Goal: Information Seeking & Learning: Find specific fact

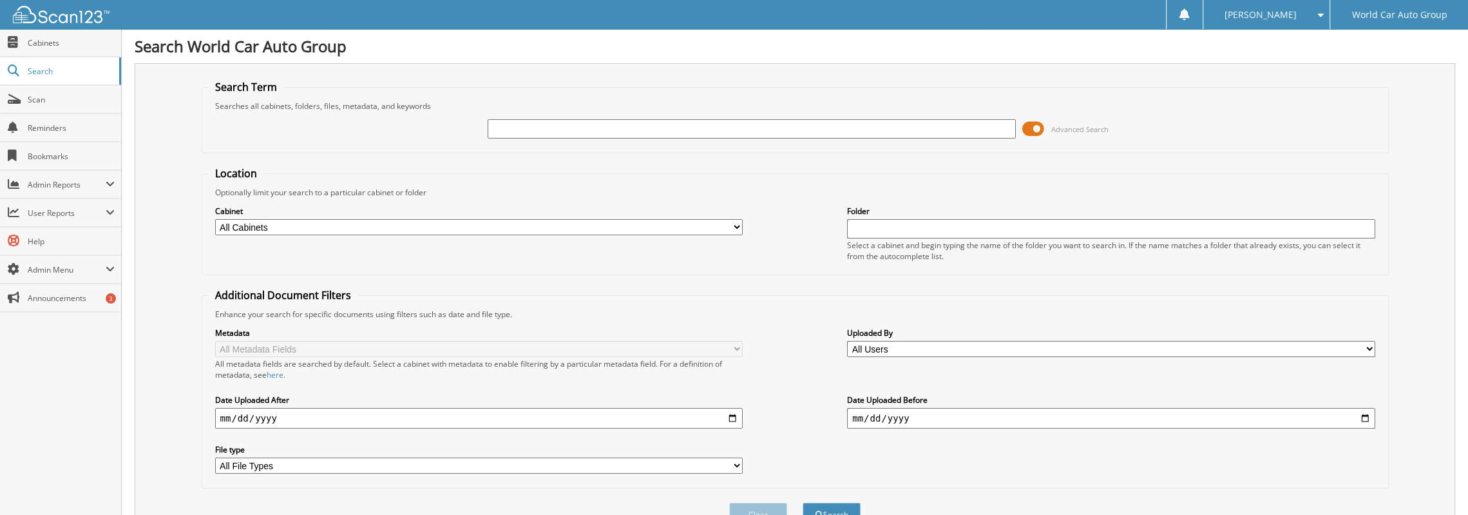
click at [633, 122] on input "text" at bounding box center [751, 128] width 527 height 19
type input "[PERSON_NAME]"
click at [802, 502] on button "Search" at bounding box center [831, 514] width 58 height 24
drag, startPoint x: 537, startPoint y: 130, endPoint x: 346, endPoint y: 86, distance: 195.7
click at [346, 86] on fieldset "Search Term Searches all cabinets, folders, files, metadata, and keywords hensl…" at bounding box center [795, 116] width 1187 height 73
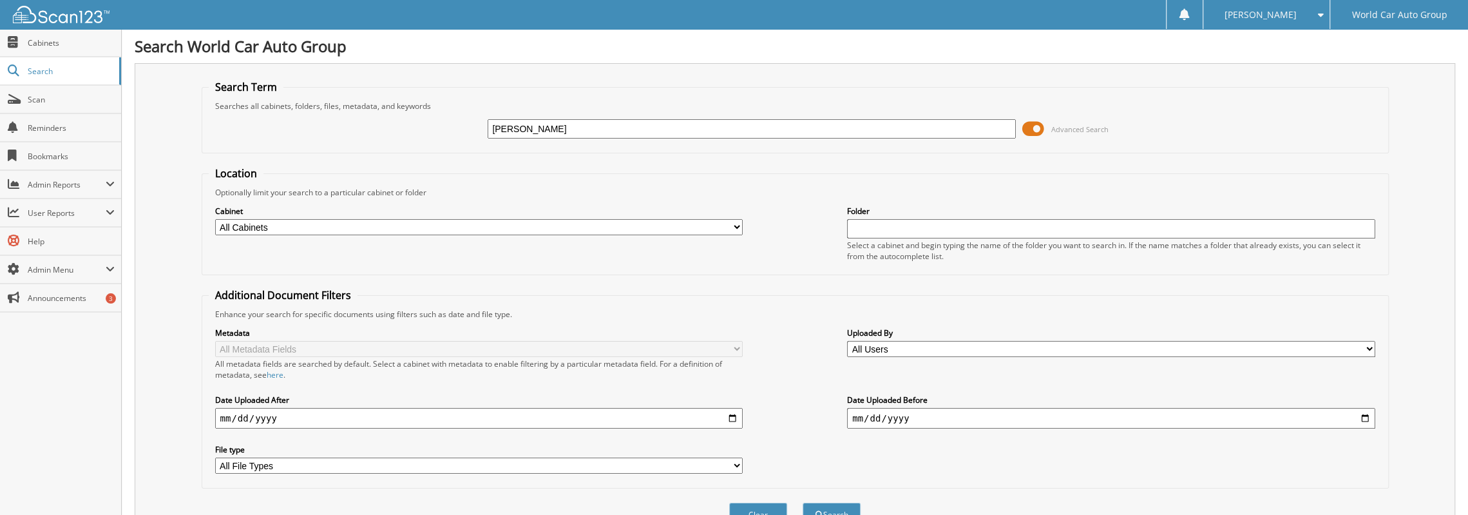
click at [720, 224] on select "All Cabinets CANCELLATION LEGEND KIA MAZDA REPAIR ORDERS W9 RECORDS WCNB SCANNE…" at bounding box center [478, 227] width 527 height 16
select select "10808"
click at [215, 219] on select "All Cabinets CANCELLATION LEGEND KIA MAZDA REPAIR ORDERS W9 RECORDS WCNB SCANNE…" at bounding box center [478, 227] width 527 height 16
click at [1052, 155] on form "Search Term Searches all cabinets, folders, files, metadata, and keywords hensl…" at bounding box center [795, 310] width 1187 height 460
drag, startPoint x: 540, startPoint y: 132, endPoint x: 295, endPoint y: 97, distance: 247.9
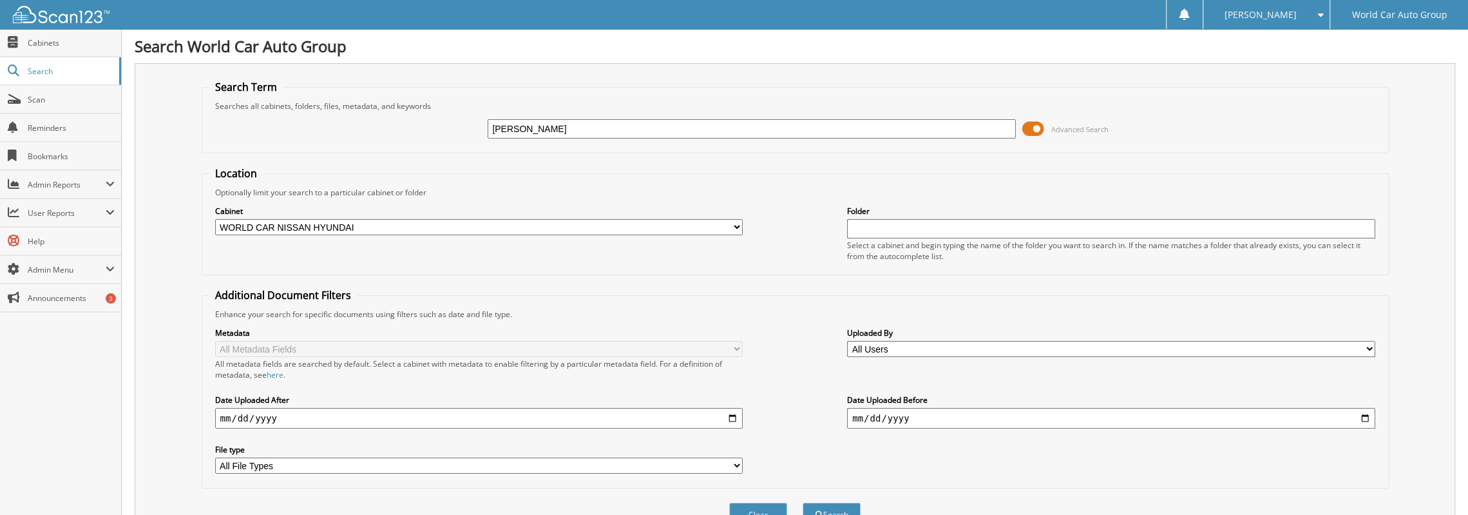
click at [296, 97] on fieldset "Search Term Searches all cabinets, folders, files, metadata, and keywords hensl…" at bounding box center [795, 116] width 1187 height 73
type input "r"
type input "[PERSON_NAME]"
click at [802, 502] on button "Search" at bounding box center [831, 514] width 58 height 24
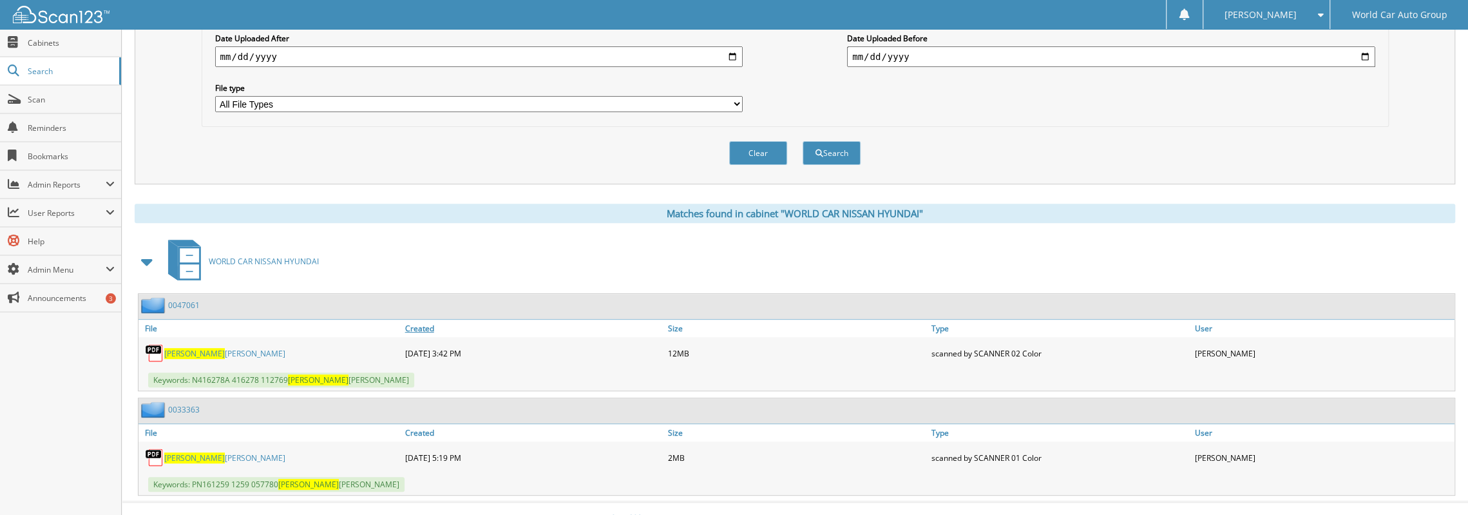
scroll to position [363, 0]
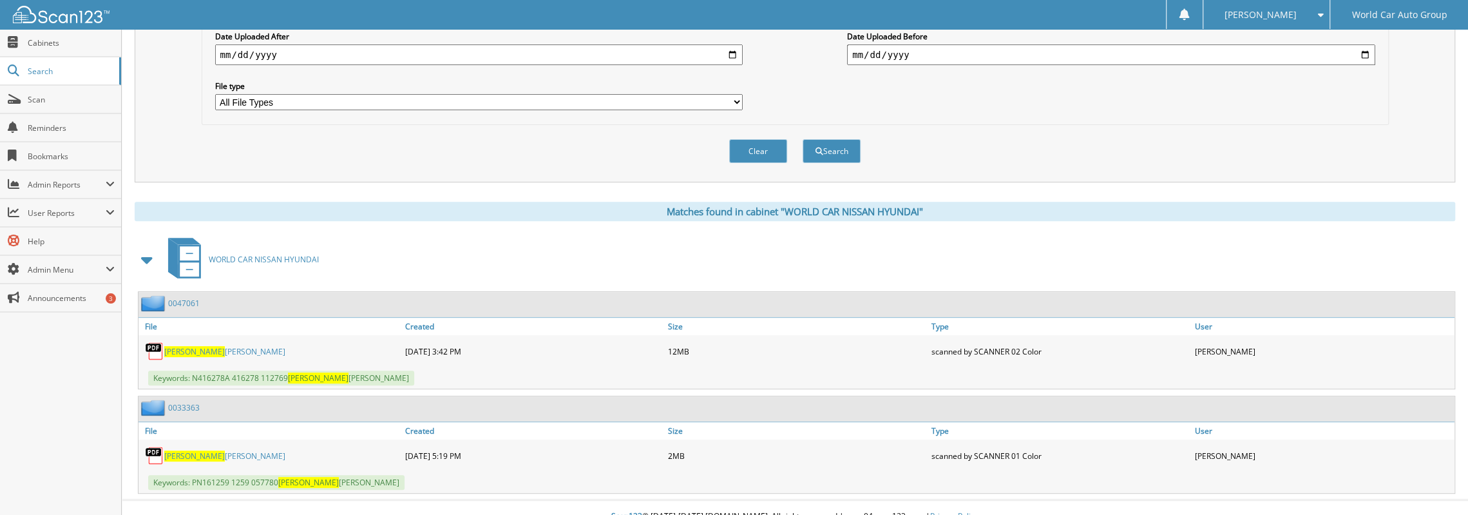
click at [198, 346] on link "[PERSON_NAME]" at bounding box center [224, 351] width 121 height 11
